Goal: Task Accomplishment & Management: Manage account settings

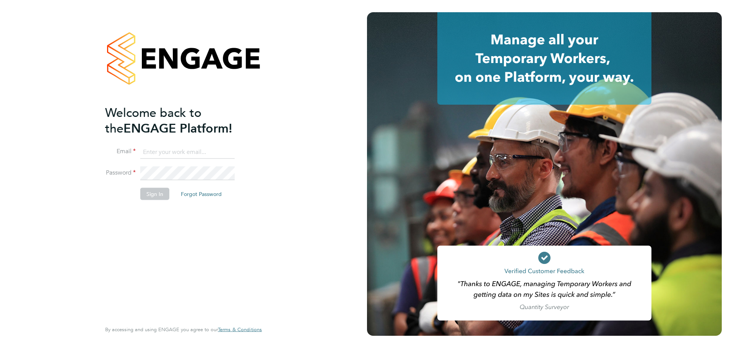
type input "jerin.aktar@morganhunt.com"
click at [158, 199] on button "Sign In" at bounding box center [154, 194] width 29 height 12
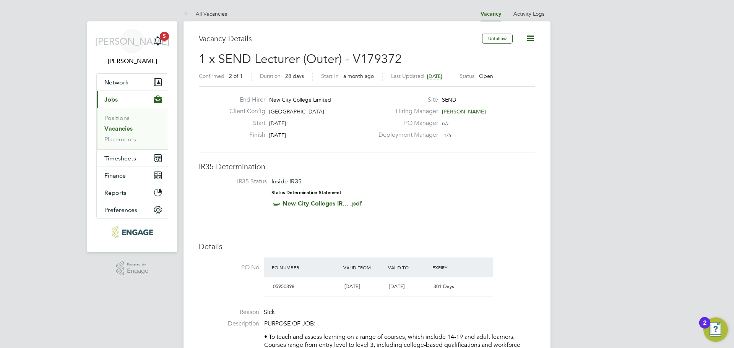
click at [114, 131] on link "Vacancies" at bounding box center [118, 128] width 28 height 7
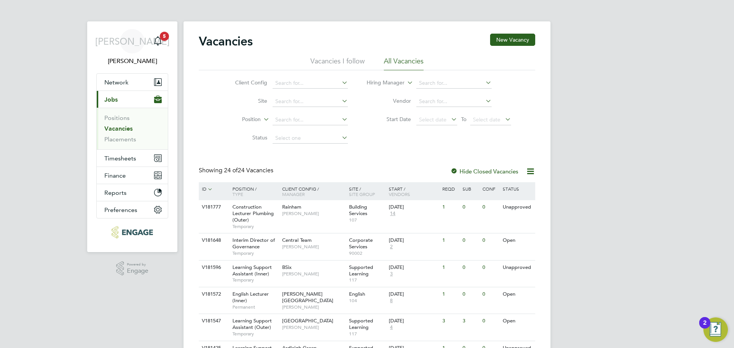
click at [121, 143] on ul "Positions Vacancies Placements" at bounding box center [132, 129] width 71 height 42
click at [123, 142] on link "Placements" at bounding box center [120, 139] width 32 height 7
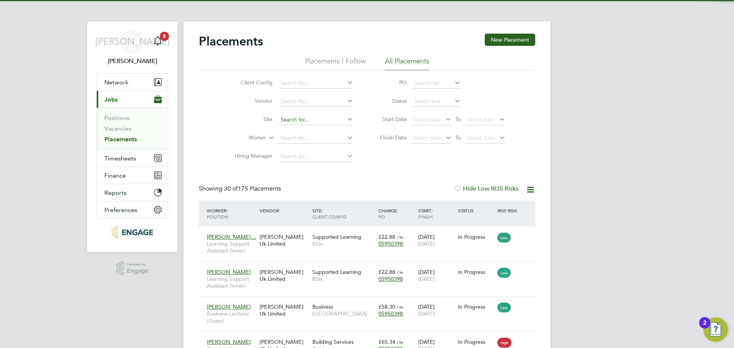
scroll to position [22, 67]
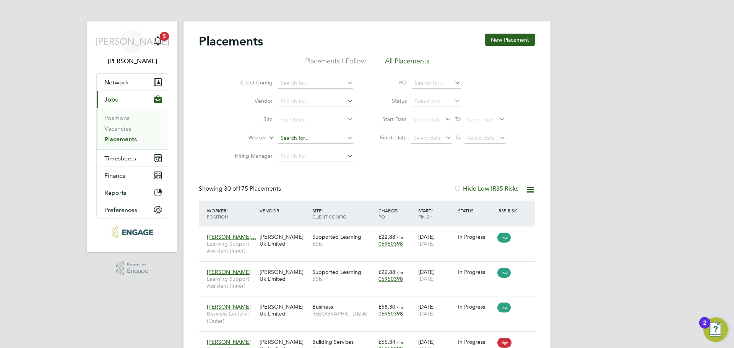
click at [303, 140] on input at bounding box center [315, 138] width 75 height 11
click at [295, 149] on li "Khali l Momand" at bounding box center [316, 149] width 76 height 10
type input "[PERSON_NAME]"
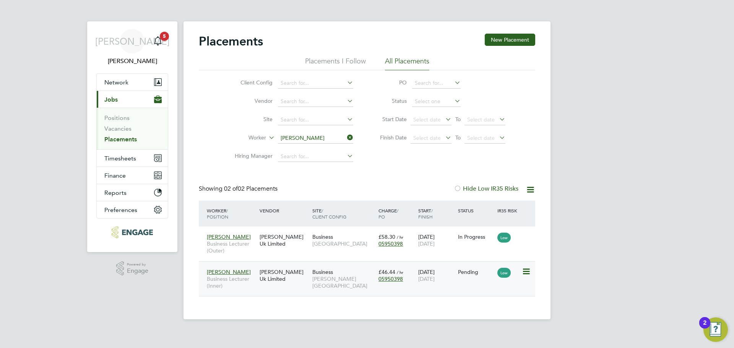
click at [294, 281] on div "[PERSON_NAME] Uk Limited" at bounding box center [284, 275] width 53 height 21
click at [346, 136] on icon at bounding box center [346, 137] width 0 height 11
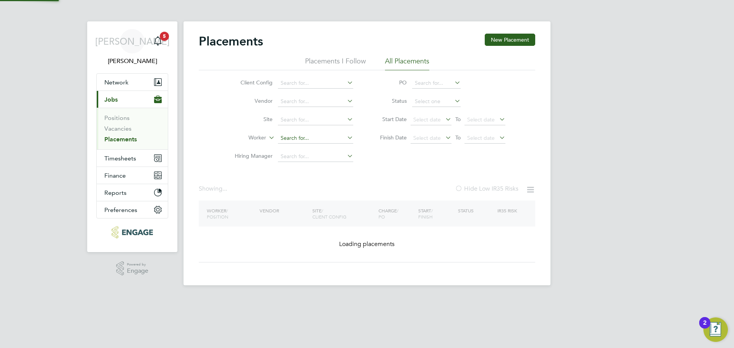
click at [322, 136] on input at bounding box center [315, 138] width 75 height 11
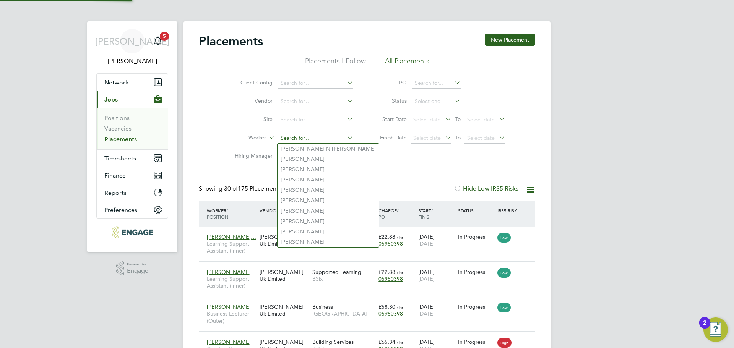
scroll to position [22, 67]
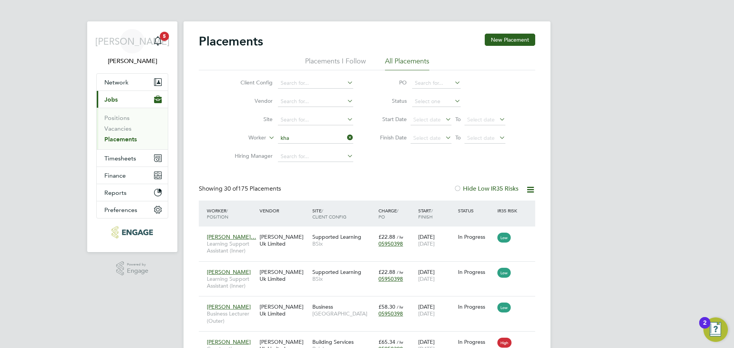
click at [315, 178] on li "Kha lil Momand" at bounding box center [316, 180] width 76 height 10
type input "[PERSON_NAME]"
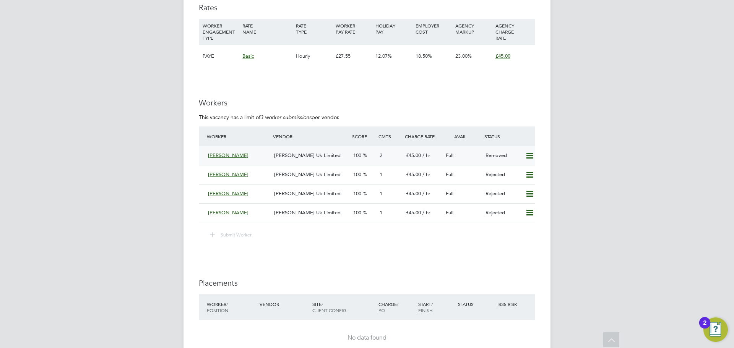
click at [528, 153] on icon at bounding box center [530, 156] width 10 height 6
click at [529, 178] on icon at bounding box center [530, 175] width 10 height 6
click at [517, 188] on li "Resubmit" at bounding box center [517, 191] width 32 height 11
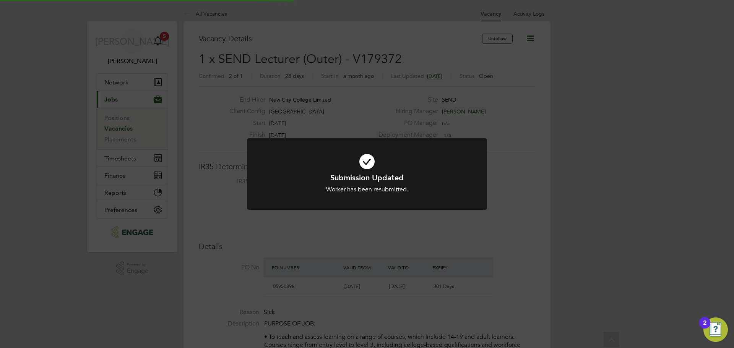
scroll to position [4, 4]
click at [418, 176] on h1 "Submission Updated" at bounding box center [367, 178] width 199 height 10
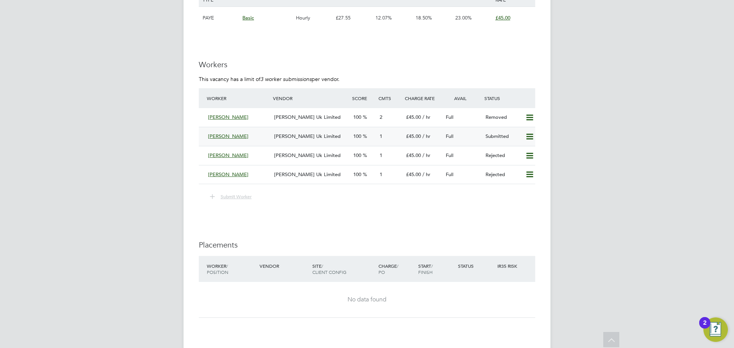
click at [531, 136] on icon at bounding box center [530, 137] width 10 height 6
click at [518, 155] on li "Remove" at bounding box center [518, 153] width 29 height 11
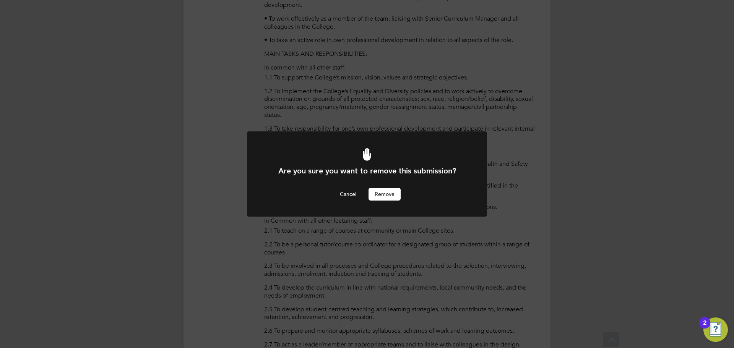
click at [387, 196] on button "Remove" at bounding box center [385, 194] width 32 height 12
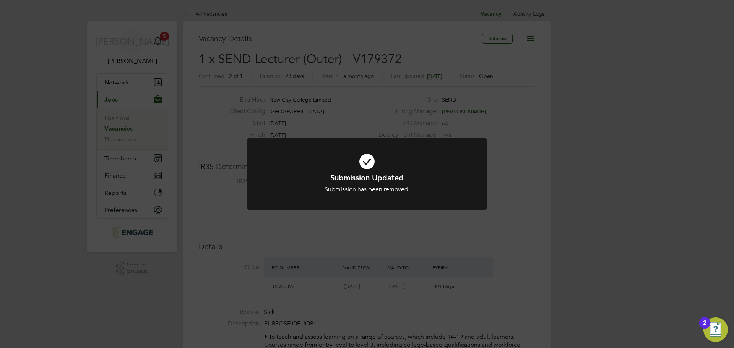
click at [608, 188] on div "Submission Updated Submission has been removed. Cancel Okay" at bounding box center [367, 174] width 734 height 348
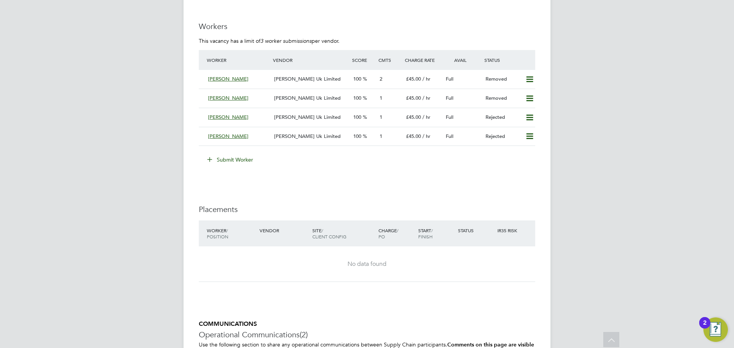
click at [228, 161] on button "Submit Worker" at bounding box center [230, 160] width 57 height 12
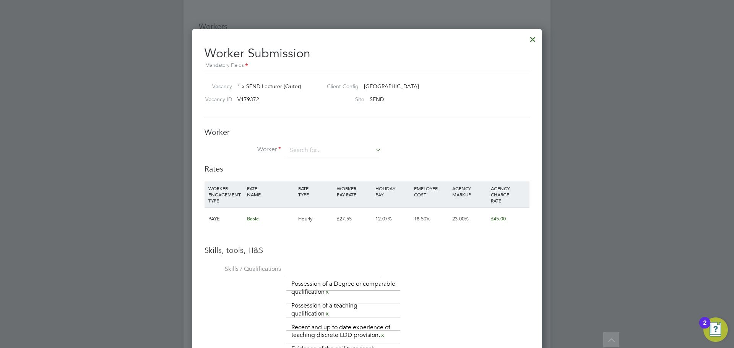
click at [331, 158] on li "Worker" at bounding box center [367, 154] width 325 height 19
click at [334, 151] on input at bounding box center [334, 150] width 94 height 11
click at [318, 162] on li "Crysta l Miller" at bounding box center [334, 161] width 95 height 10
type input "Crystal Miller"
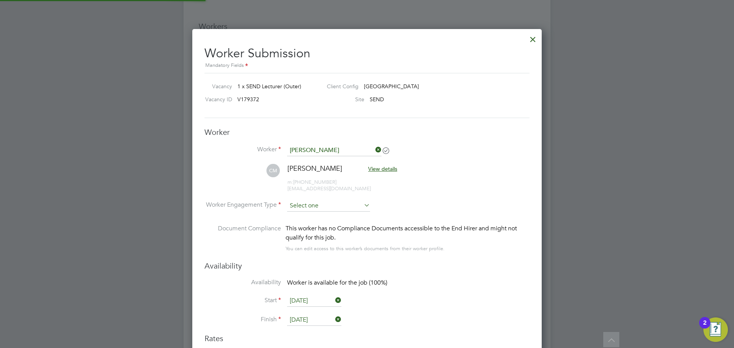
type input "21 Sep 2025"
click at [343, 206] on input at bounding box center [328, 205] width 83 height 11
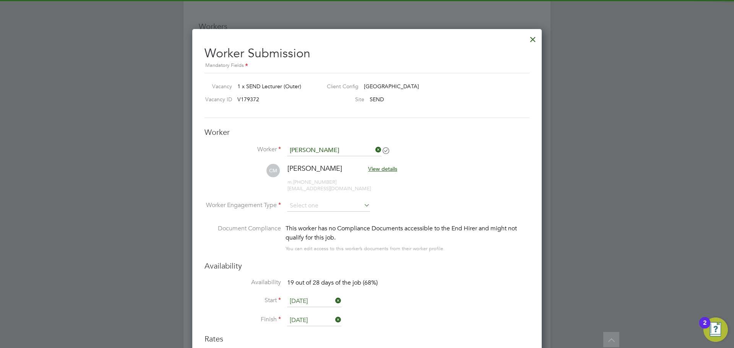
click at [330, 226] on li "PAYE" at bounding box center [329, 227] width 84 height 10
type input "PAYE"
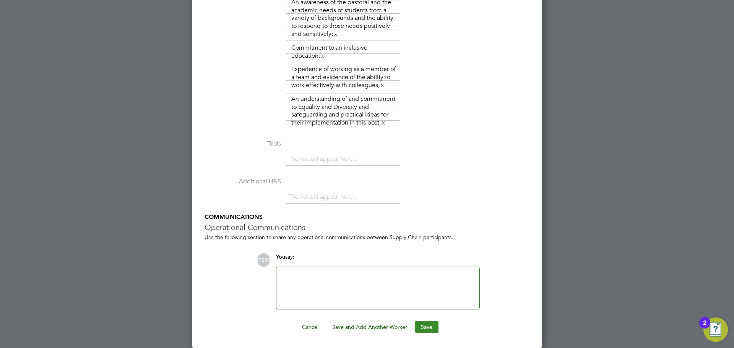
click at [427, 325] on button "Save" at bounding box center [427, 327] width 24 height 12
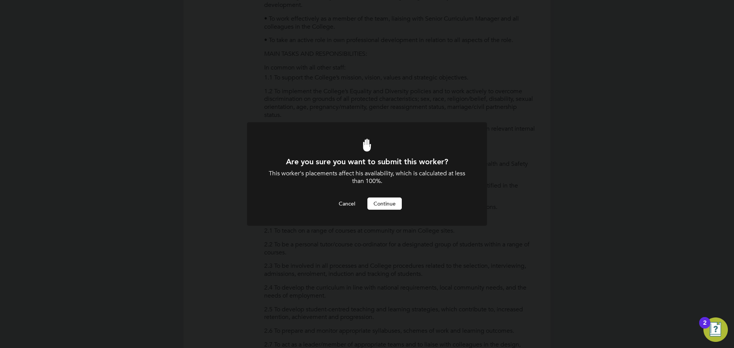
click at [391, 201] on button "Continue" at bounding box center [384, 204] width 34 height 12
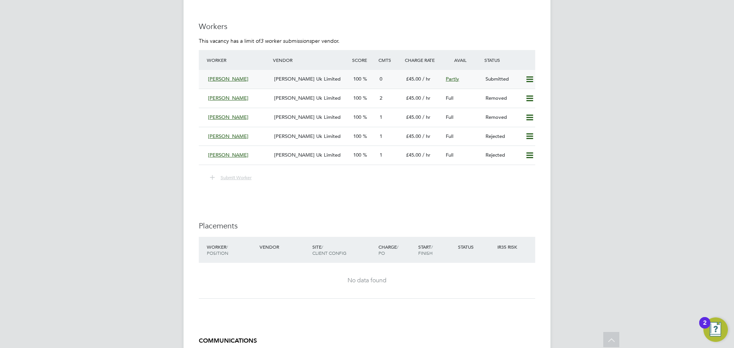
click at [291, 81] on span "[PERSON_NAME] Uk Limited" at bounding box center [307, 79] width 67 height 6
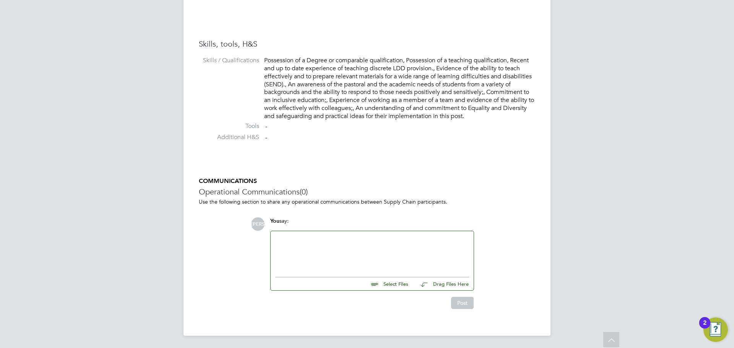
click at [409, 283] on input "file" at bounding box center [411, 283] width 115 height 11
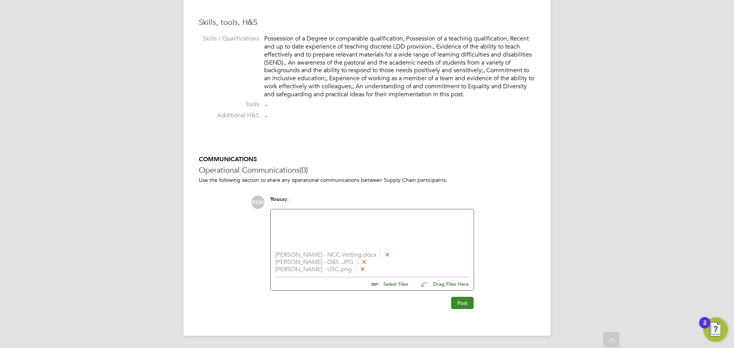
drag, startPoint x: 465, startPoint y: 304, endPoint x: 464, endPoint y: 299, distance: 4.4
click at [466, 304] on button "Post" at bounding box center [462, 303] width 23 height 12
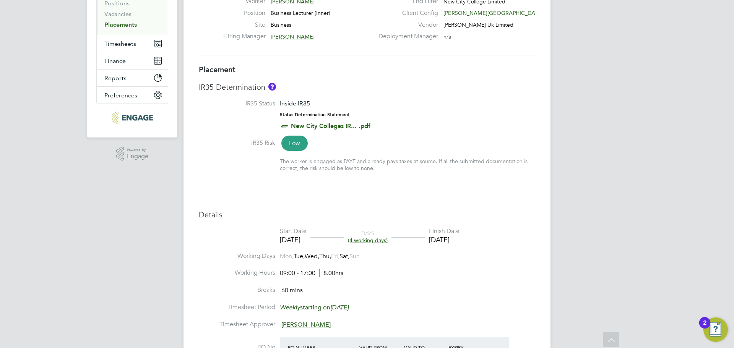
scroll to position [41, 0]
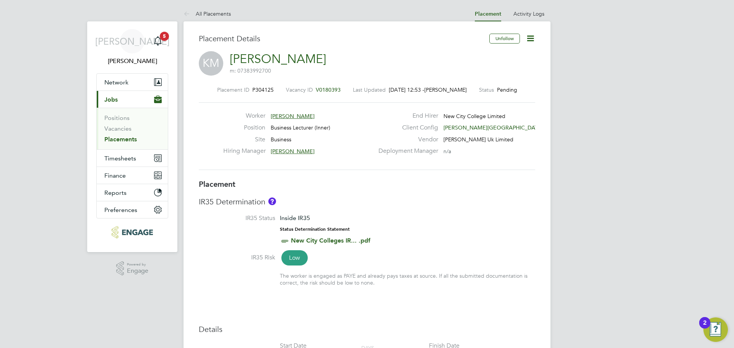
click at [531, 37] on icon at bounding box center [531, 39] width 10 height 10
click at [509, 58] on li "Edit Placement e" at bounding box center [505, 56] width 56 height 11
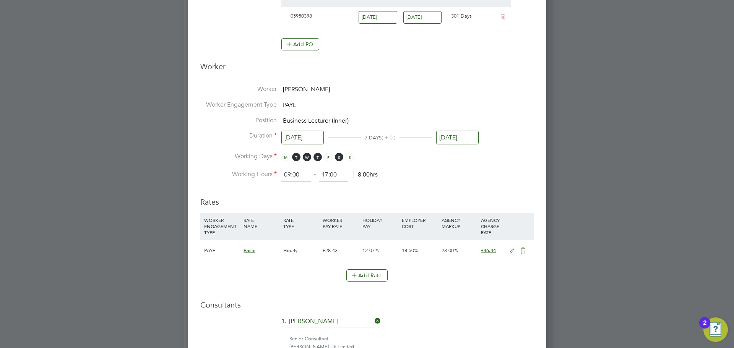
click at [513, 251] on icon at bounding box center [512, 251] width 10 height 6
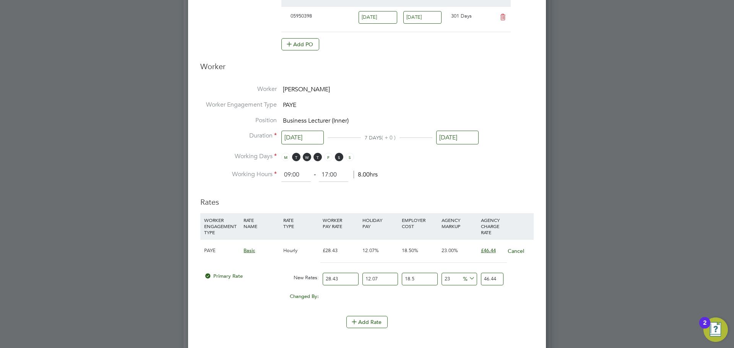
drag, startPoint x: 341, startPoint y: 278, endPoint x: 128, endPoint y: 273, distance: 212.6
click at [183, 273] on div "All Placements Placement Activity Logs Placement Activity Logs All Placements P…" at bounding box center [366, 173] width 367 height 946
type input "4"
type input "6.53390514"
type input "46"
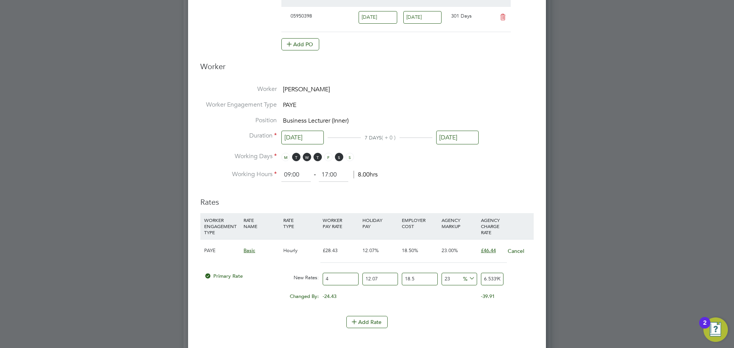
type input "75.13990911"
type input "46.3"
type input "75.6299519955"
type input "46.34"
type input "75.6952910469"
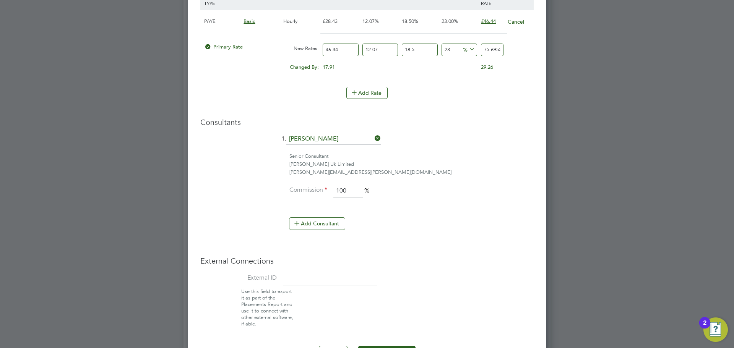
type input "46.34"
click at [491, 181] on li "Senior Consultant [PERSON_NAME] Uk Limited [PERSON_NAME][EMAIL_ADDRESS][PERSON_…" at bounding box center [366, 168] width 333 height 31
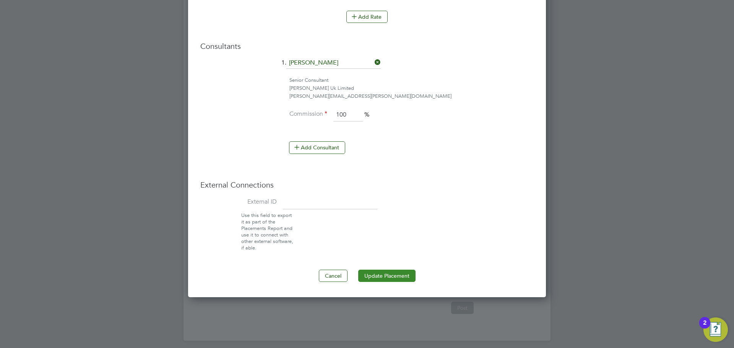
click at [391, 274] on button "Update Placement" at bounding box center [386, 276] width 57 height 12
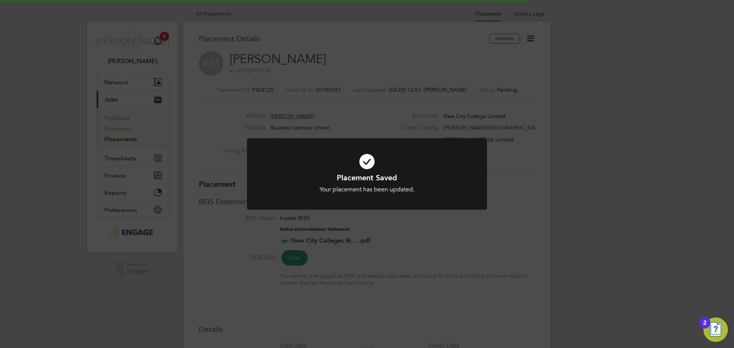
click at [660, 253] on div "Placement Saved Your placement has been updated. Cancel Okay" at bounding box center [367, 174] width 734 height 348
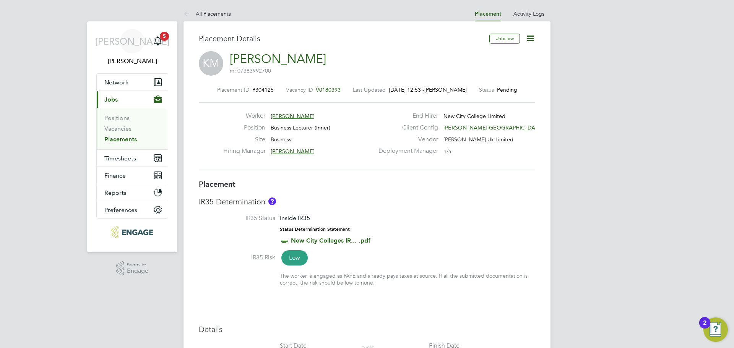
click at [530, 35] on icon at bounding box center [531, 39] width 10 height 10
click at [495, 83] on li "Start" at bounding box center [505, 82] width 56 height 11
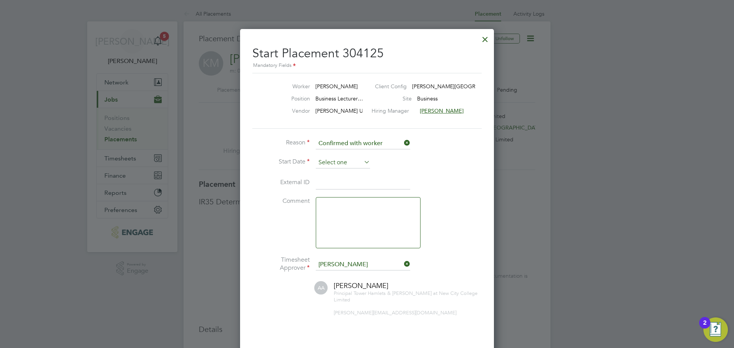
click at [356, 163] on input at bounding box center [343, 162] width 54 height 11
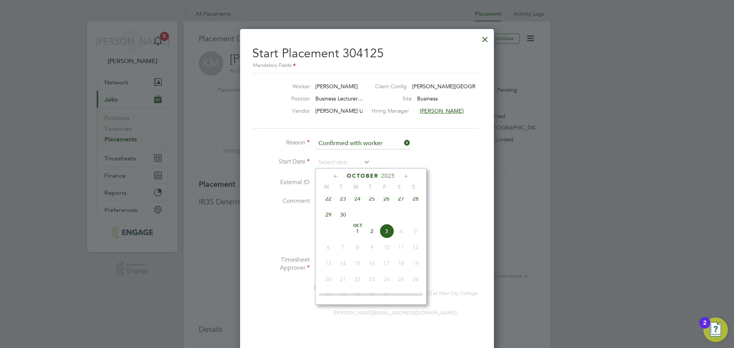
click at [331, 206] on span "22" at bounding box center [328, 199] width 15 height 15
type input "[DATE]"
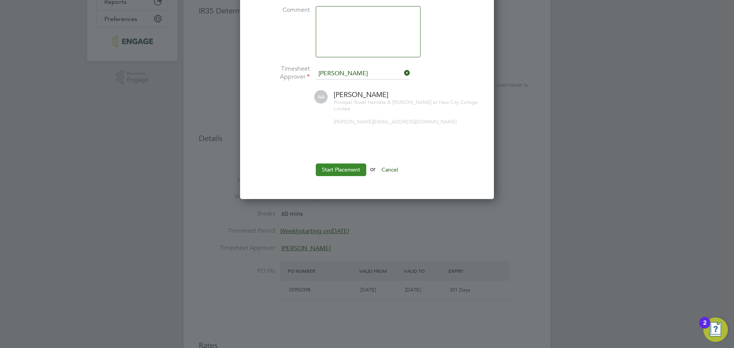
click at [330, 164] on button "Start Placement" at bounding box center [341, 170] width 50 height 12
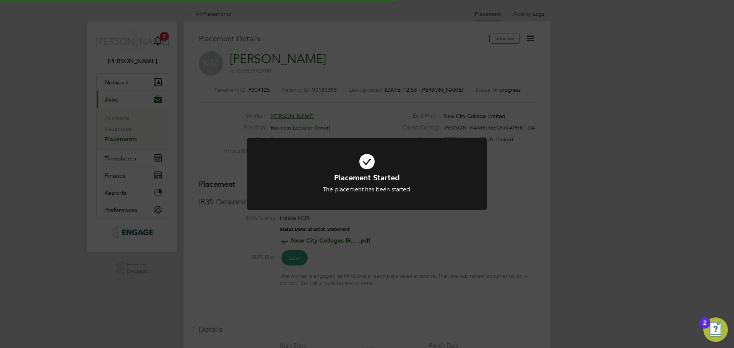
click at [620, 176] on div "Placement Started The placement has been started. Cancel Okay" at bounding box center [367, 174] width 734 height 348
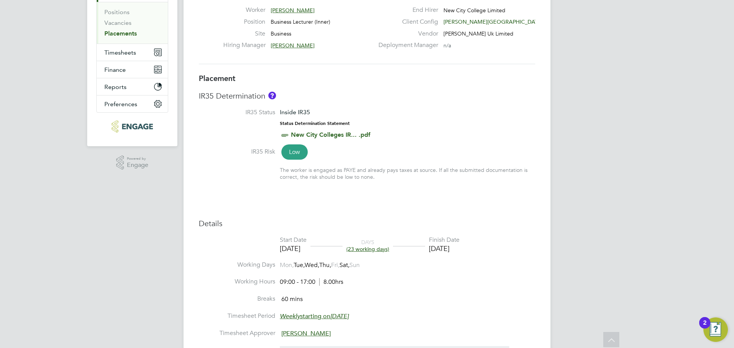
scroll to position [38, 0]
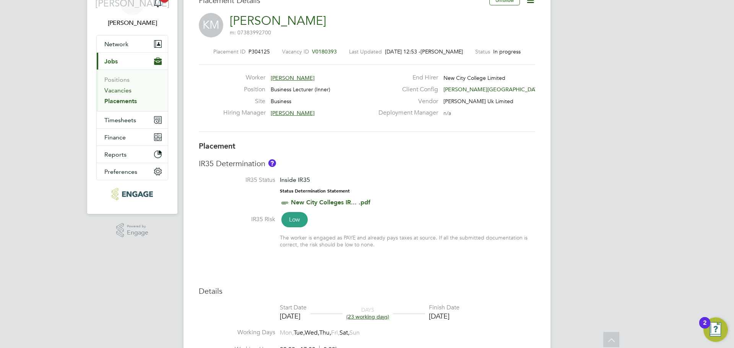
click at [127, 93] on link "Vacancies" at bounding box center [117, 90] width 27 height 7
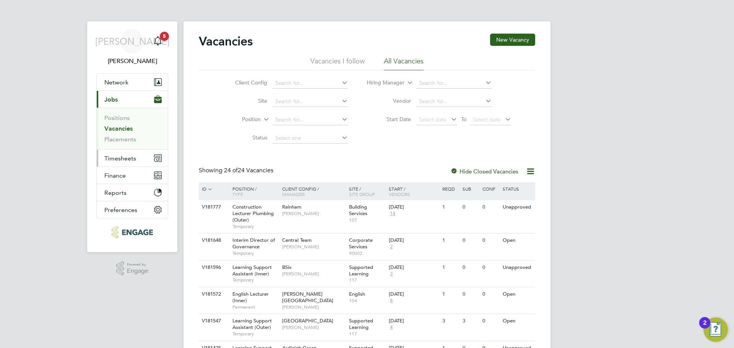
click at [145, 160] on button "Timesheets" at bounding box center [132, 158] width 71 height 17
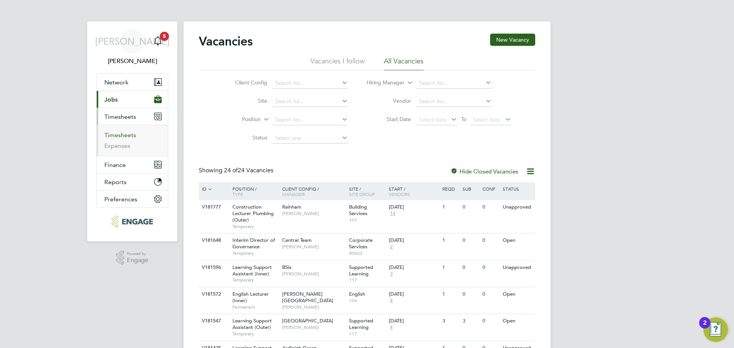
click at [126, 133] on link "Timesheets" at bounding box center [120, 135] width 32 height 7
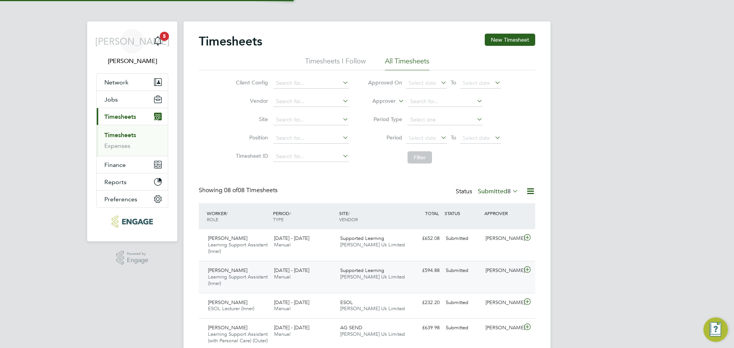
scroll to position [19, 67]
click at [524, 43] on button "New Timesheet" at bounding box center [510, 40] width 50 height 12
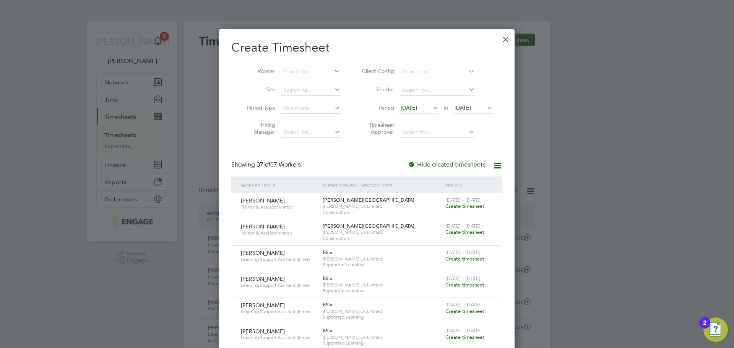
click at [428, 102] on li "Period [DATE] To [DATE]" at bounding box center [426, 108] width 152 height 18
click at [417, 106] on span "[DATE]" at bounding box center [409, 107] width 16 height 7
